Goal: Task Accomplishment & Management: Manage account settings

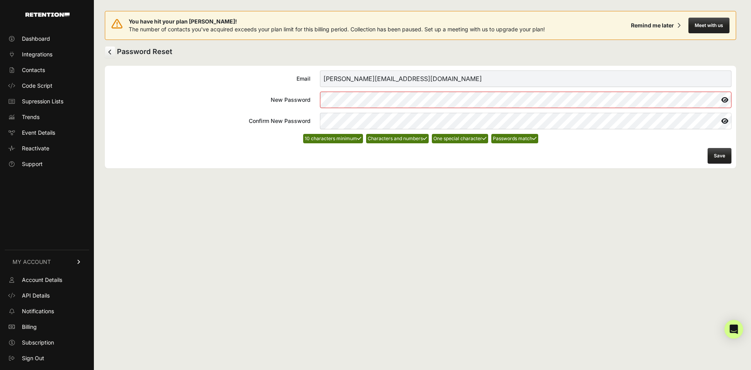
click at [718, 155] on button "Save" at bounding box center [720, 156] width 24 height 16
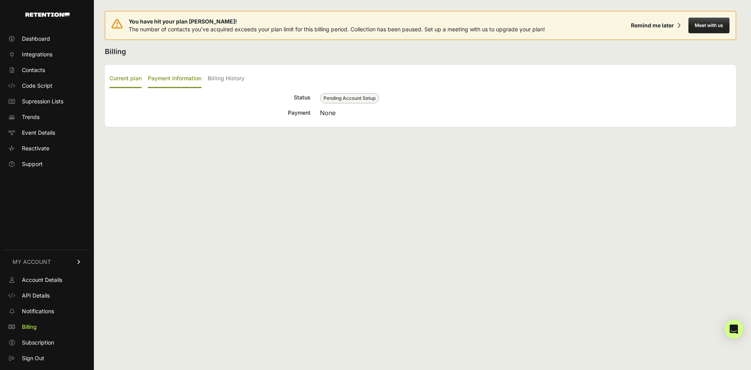
click at [164, 77] on label "Payment Information" at bounding box center [175, 79] width 54 height 18
click at [0, 0] on input "Payment Information" at bounding box center [0, 0] width 0 height 0
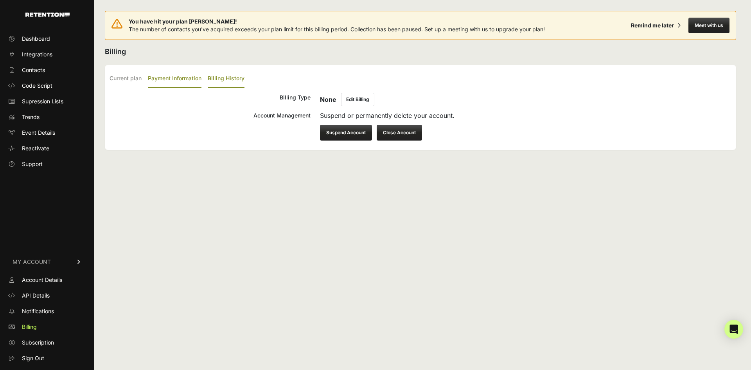
click at [231, 75] on label "Billing History" at bounding box center [226, 79] width 37 height 18
click at [0, 0] on input "Billing History" at bounding box center [0, 0] width 0 height 0
